Goal: Task Accomplishment & Management: Use online tool/utility

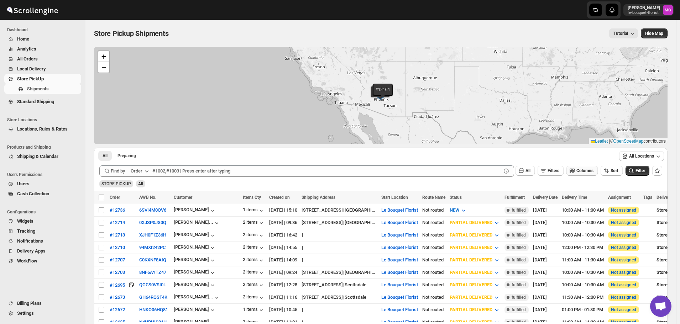
scroll to position [455, 0]
click at [558, 172] on span "Filters" at bounding box center [554, 170] width 12 height 5
click at [555, 200] on span "Add Filter" at bounding box center [556, 199] width 19 height 6
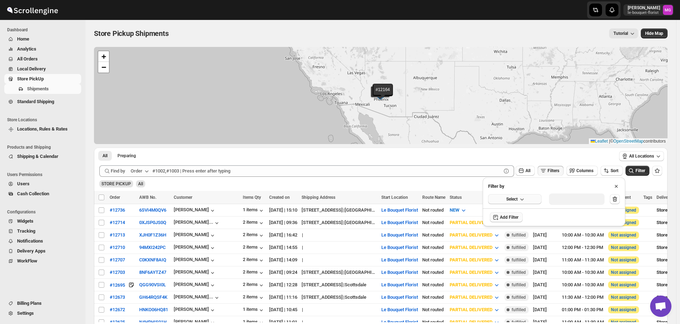
click at [525, 199] on icon "button" at bounding box center [521, 199] width 7 height 7
click at [521, 212] on button "Delivery Date" at bounding box center [514, 213] width 49 height 11
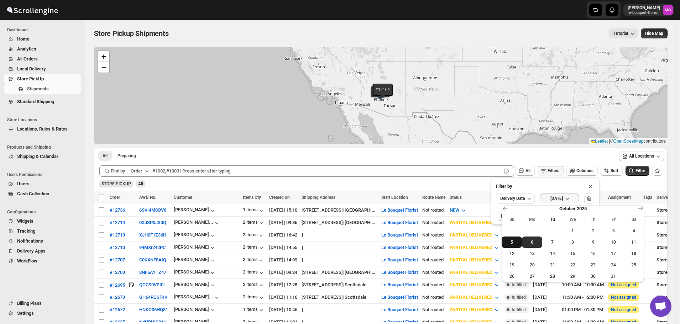
click at [513, 243] on span "5" at bounding box center [512, 243] width 15 height 6
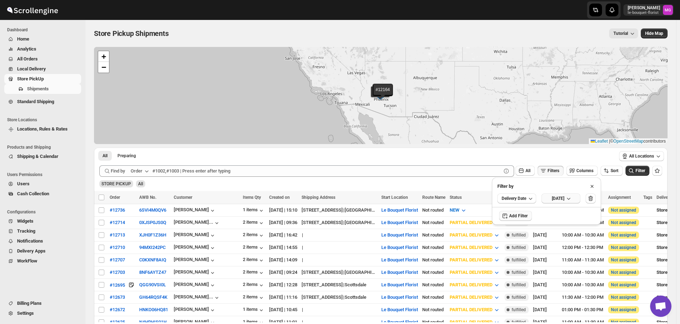
click at [564, 200] on span "[DATE]" at bounding box center [558, 199] width 12 height 6
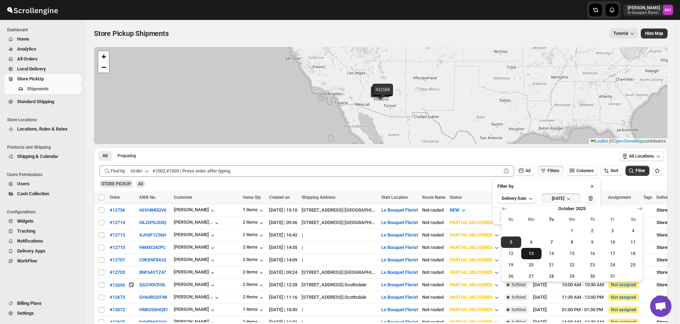
click at [527, 248] on button "13" at bounding box center [531, 253] width 20 height 11
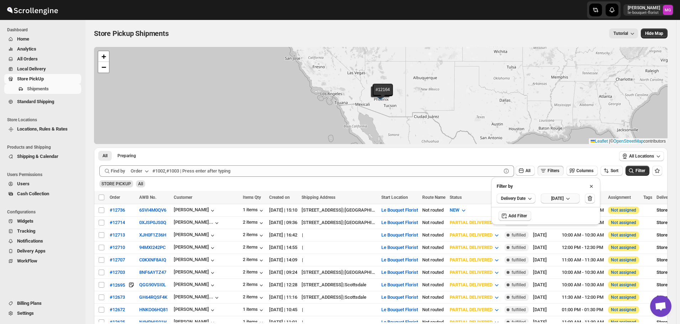
click at [580, 203] on button "[DATE]" at bounding box center [560, 199] width 39 height 10
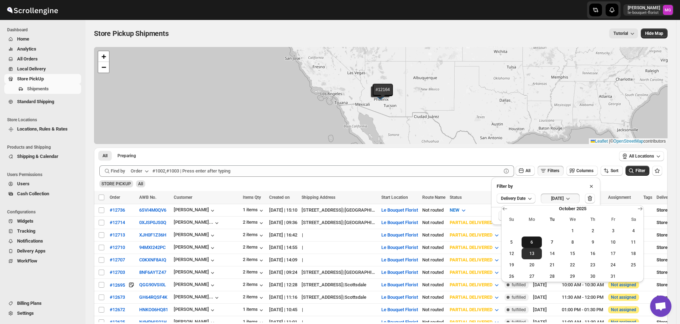
click at [534, 241] on span "6" at bounding box center [531, 243] width 15 height 6
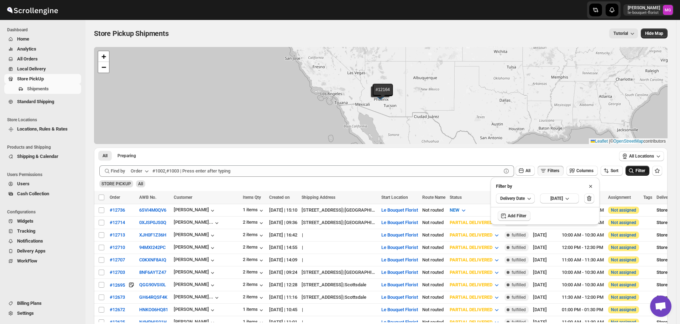
click at [635, 173] on icon "submit" at bounding box center [631, 170] width 7 height 7
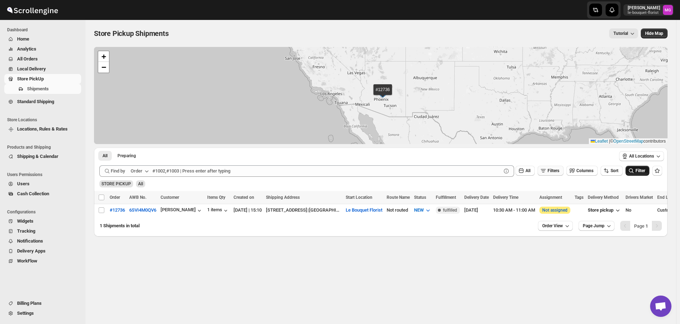
click at [563, 168] on button "Filters" at bounding box center [551, 171] width 26 height 10
click at [563, 198] on span "[DATE]" at bounding box center [556, 199] width 12 height 6
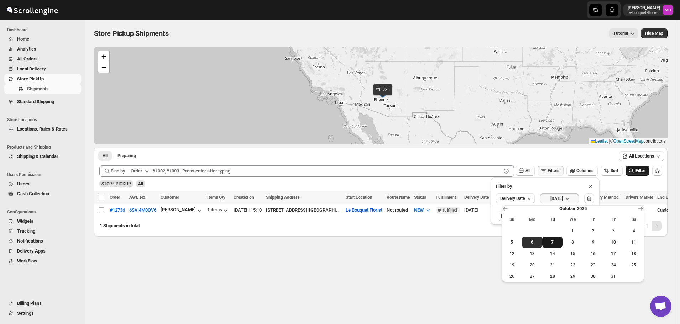
click at [554, 242] on span "7" at bounding box center [552, 243] width 15 height 6
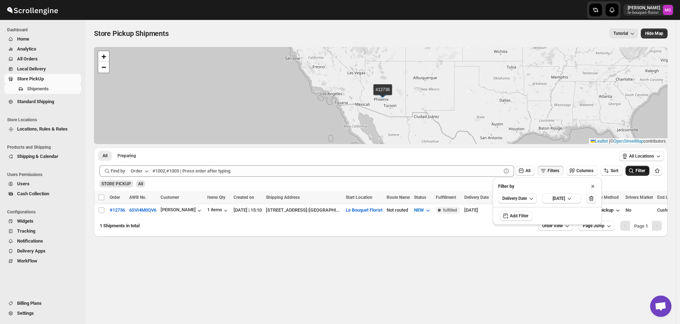
click at [642, 172] on span "Filter" at bounding box center [641, 170] width 10 height 5
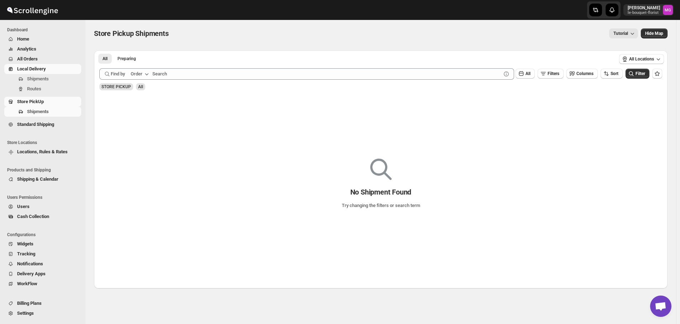
click at [51, 64] on link "Local Delivery" at bounding box center [42, 69] width 77 height 10
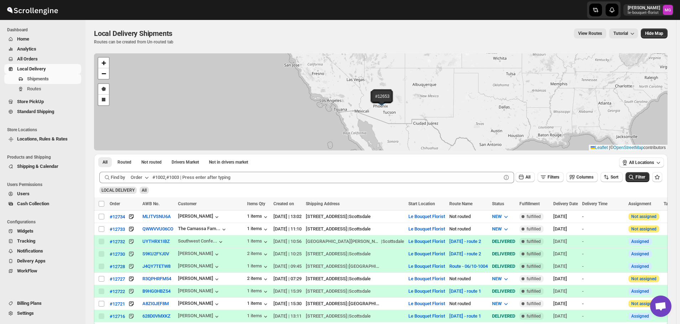
click at [559, 182] on div "Filters" at bounding box center [551, 177] width 26 height 11
click at [558, 180] on button "Filters" at bounding box center [551, 177] width 26 height 10
click at [557, 203] on span "Add Filter" at bounding box center [556, 206] width 19 height 6
click at [528, 207] on button "Select" at bounding box center [514, 206] width 53 height 10
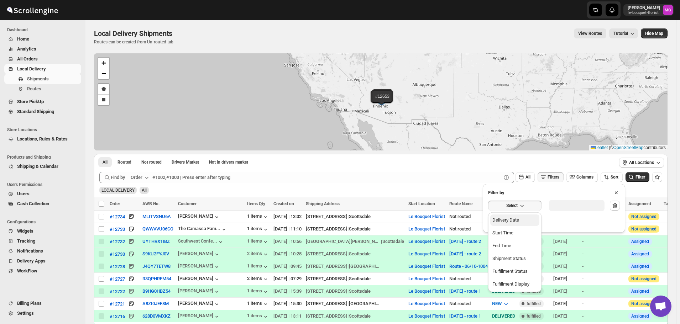
click at [526, 218] on button "Delivery Date" at bounding box center [514, 220] width 49 height 11
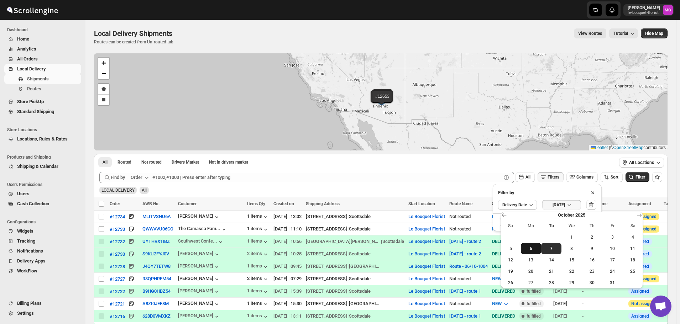
click at [533, 252] on button "6" at bounding box center [531, 248] width 20 height 11
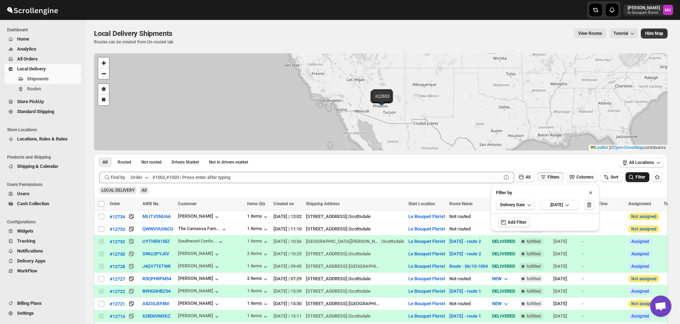
click at [643, 180] on button "Filter" at bounding box center [638, 177] width 24 height 10
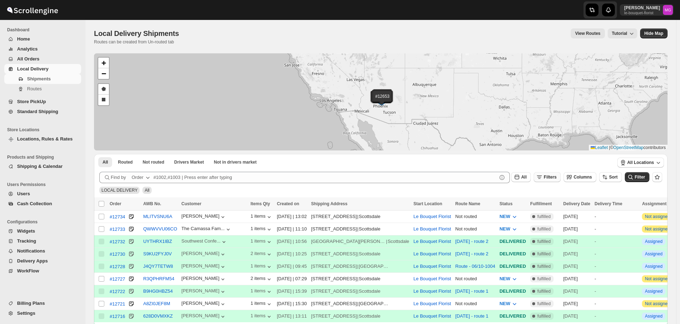
click at [543, 178] on icon "button" at bounding box center [539, 177] width 7 height 7
click at [541, 206] on icon "button" at bounding box center [542, 205] width 7 height 7
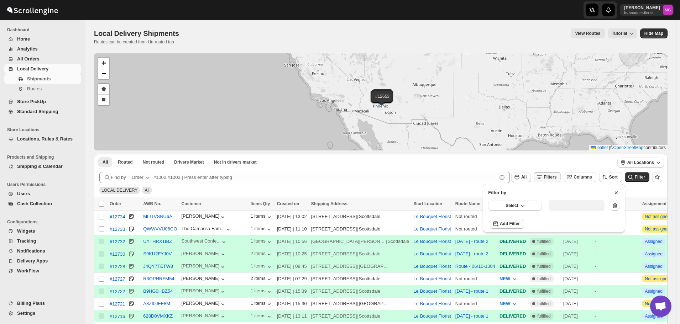
click at [512, 206] on span "Select" at bounding box center [512, 206] width 12 height 6
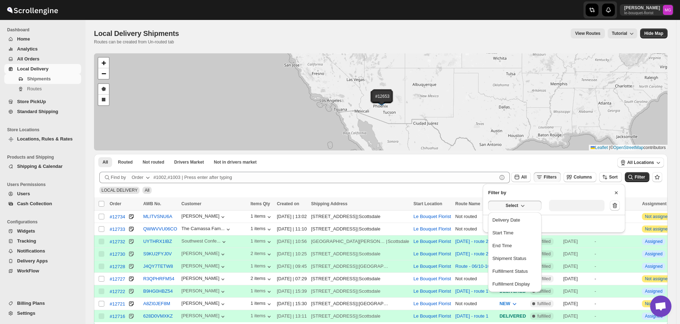
click at [513, 219] on div "Delivery Date" at bounding box center [506, 220] width 28 height 7
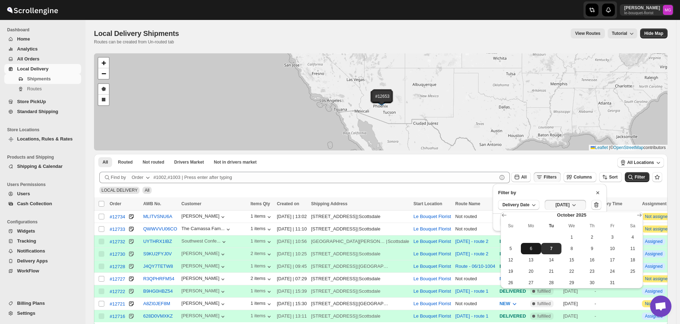
click at [531, 253] on button "6" at bounding box center [531, 248] width 20 height 11
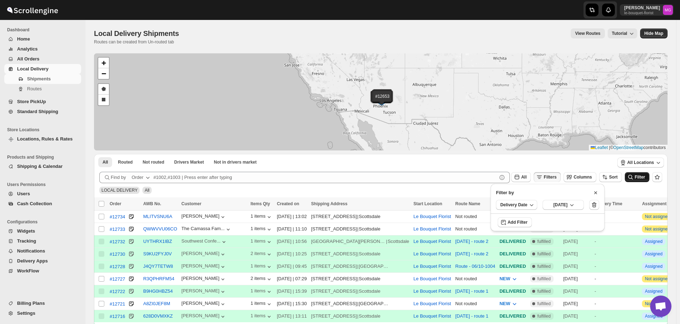
click at [641, 180] on button "Filter" at bounding box center [637, 177] width 25 height 10
